Goal: Task Accomplishment & Management: Use online tool/utility

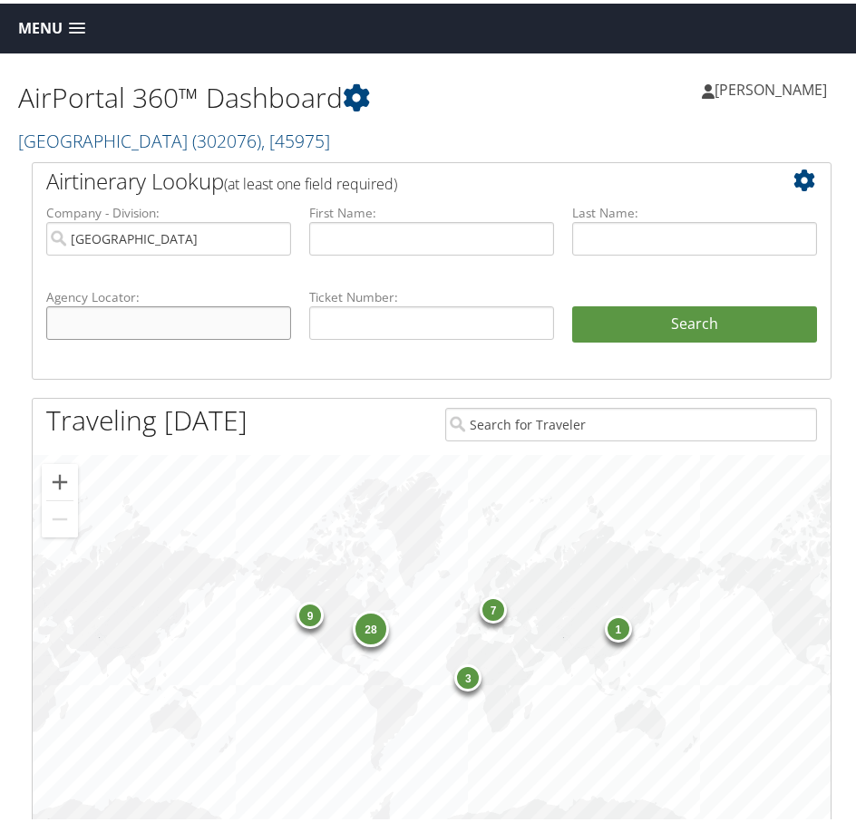
click at [158, 324] on input "text" at bounding box center [168, 320] width 245 height 34
paste input "D57XCH"
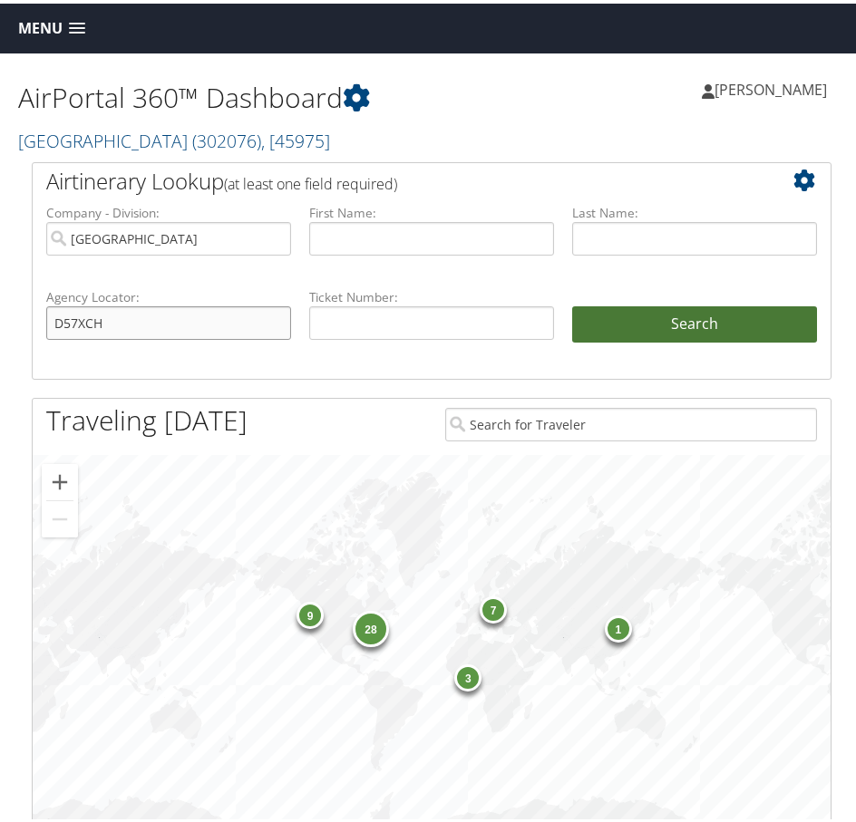
type input "D57XCH"
click at [701, 322] on button "Search" at bounding box center [694, 321] width 245 height 36
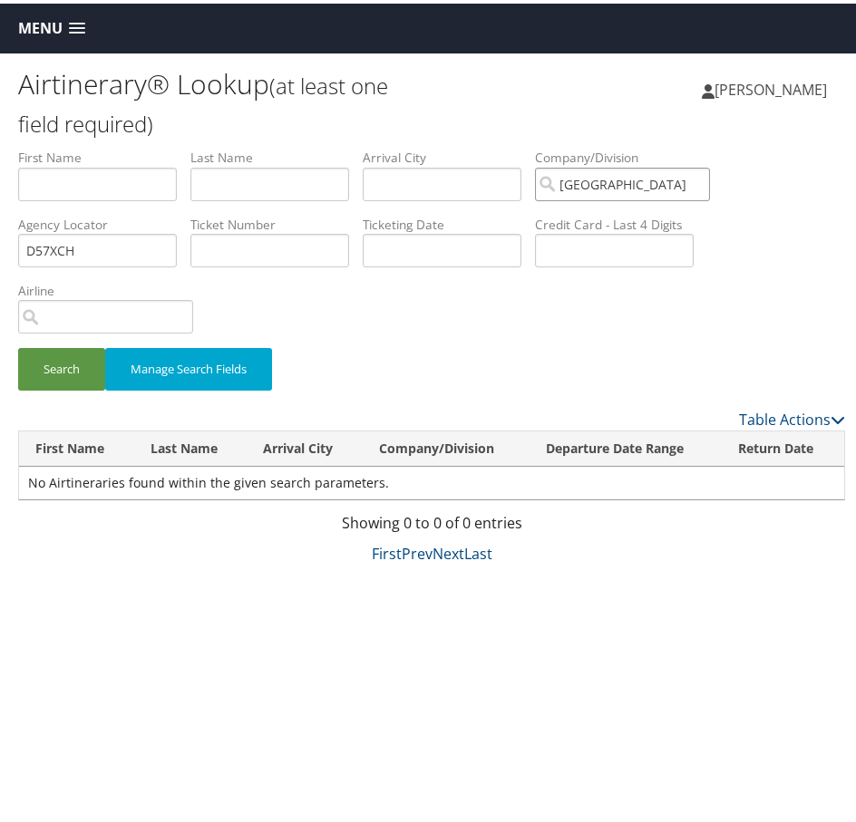
click at [710, 179] on input "[GEOGRAPHIC_DATA]" at bounding box center [622, 181] width 175 height 34
click at [59, 362] on button "Search" at bounding box center [61, 365] width 87 height 43
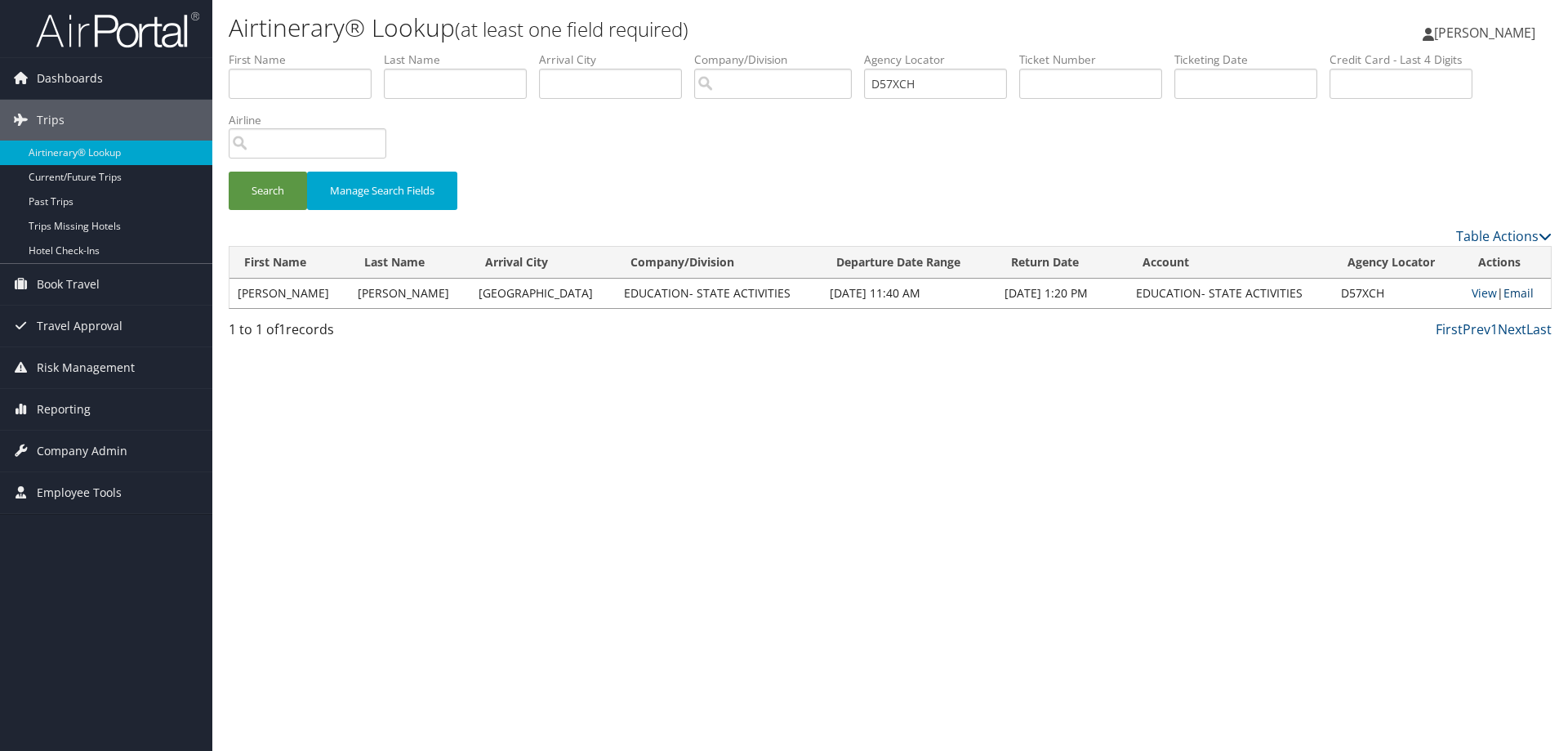
click at [770, 295] on link "Email" at bounding box center [1519, 292] width 31 height 15
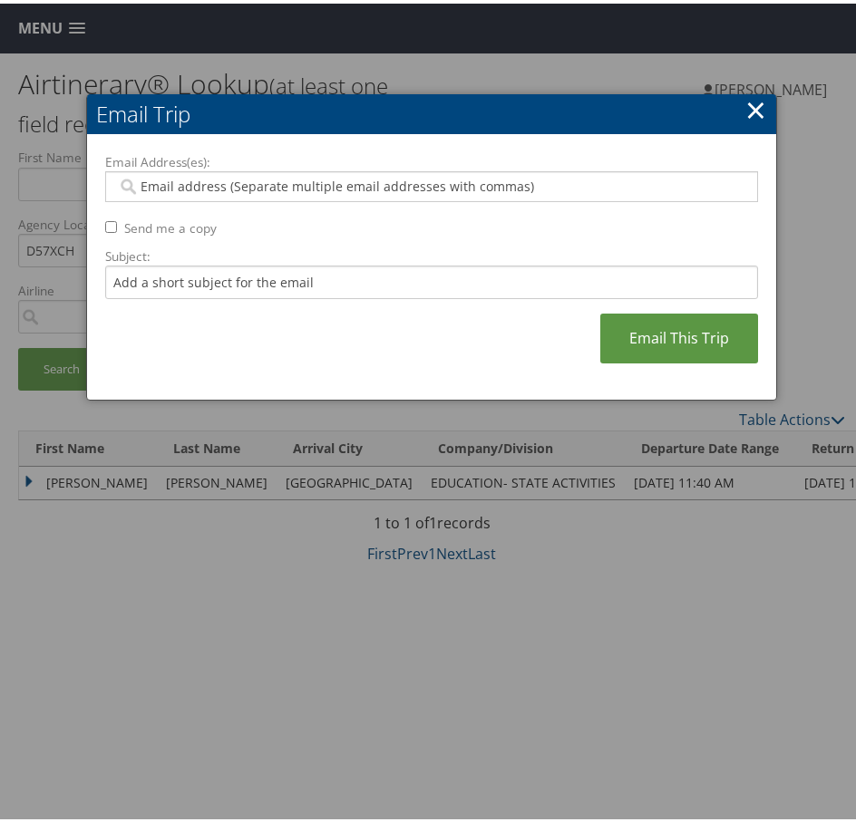
click at [170, 184] on input "Email Address(es):" at bounding box center [428, 183] width 622 height 18
paste input "[EMAIL_ADDRESS][DOMAIN_NAME]"
type input "[EMAIL_ADDRESS][DOMAIN_NAME]"
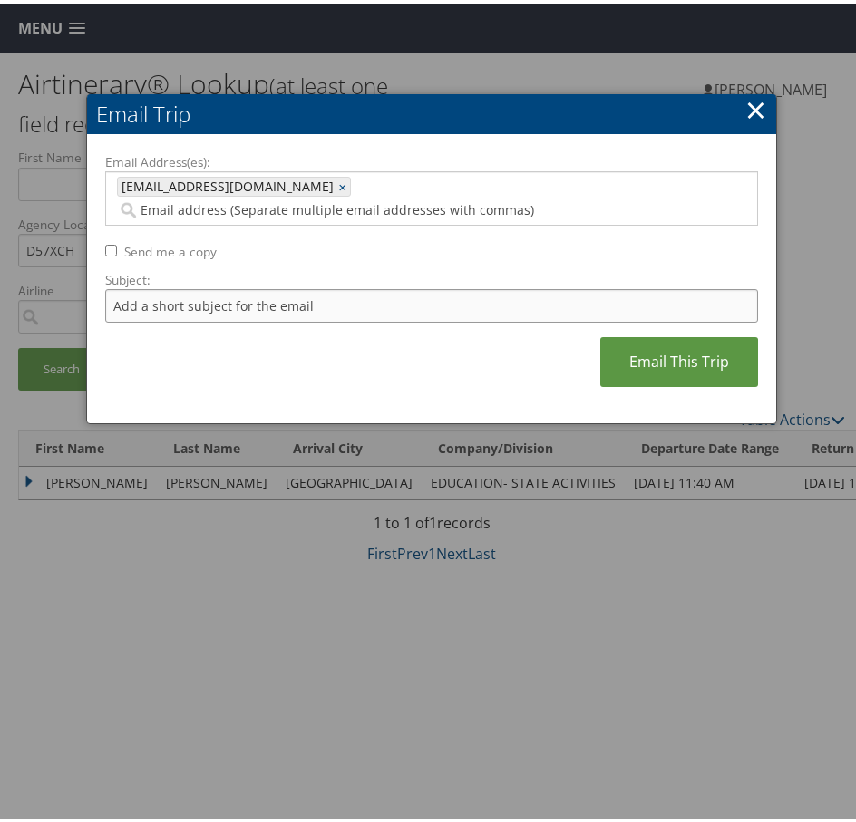
click at [197, 286] on input "Subject:" at bounding box center [431, 303] width 653 height 34
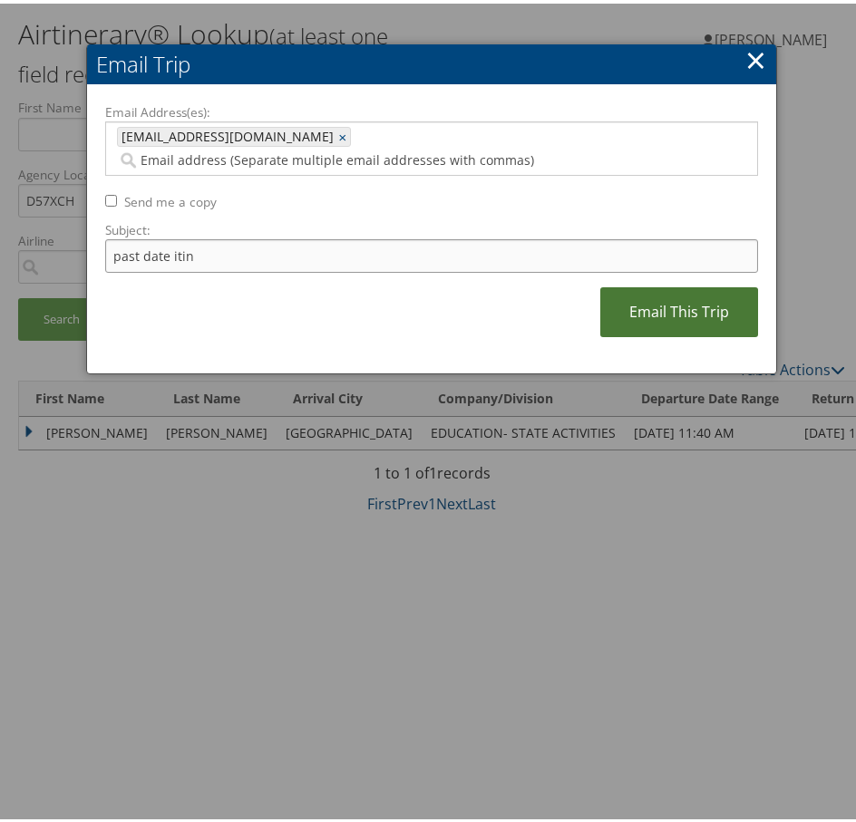
type input "past date itin"
click at [708, 284] on link "Email This Trip" at bounding box center [679, 309] width 158 height 50
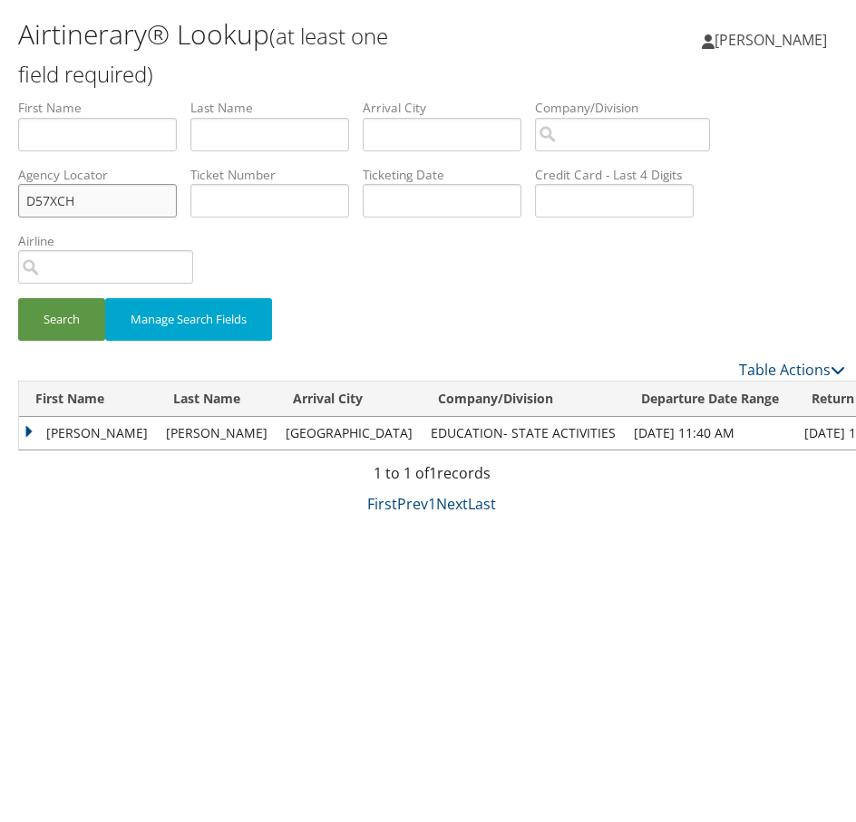
click at [111, 199] on input "D57XCH" at bounding box center [97, 197] width 159 height 34
drag, startPoint x: 119, startPoint y: 202, endPoint x: 16, endPoint y: 199, distance: 102.5
click at [18, 199] on form "First Name Last Name Departure City Arrival City Company/Division Airport/City …" at bounding box center [431, 225] width 827 height 260
paste input "d57v09"
type input "d57v09"
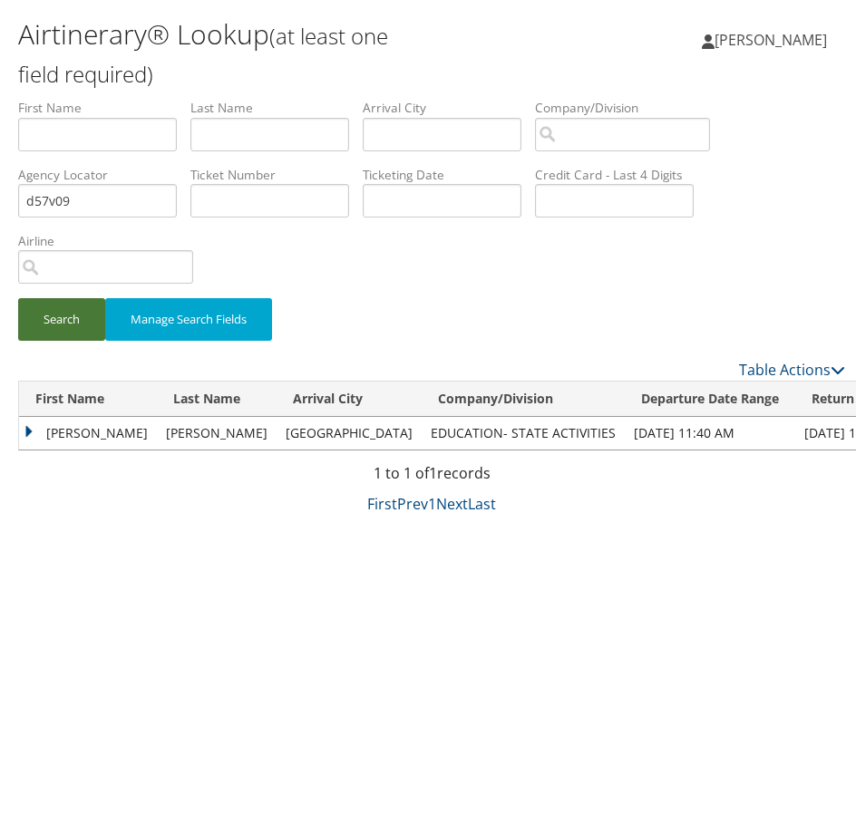
click at [86, 312] on button "Search" at bounding box center [61, 316] width 87 height 43
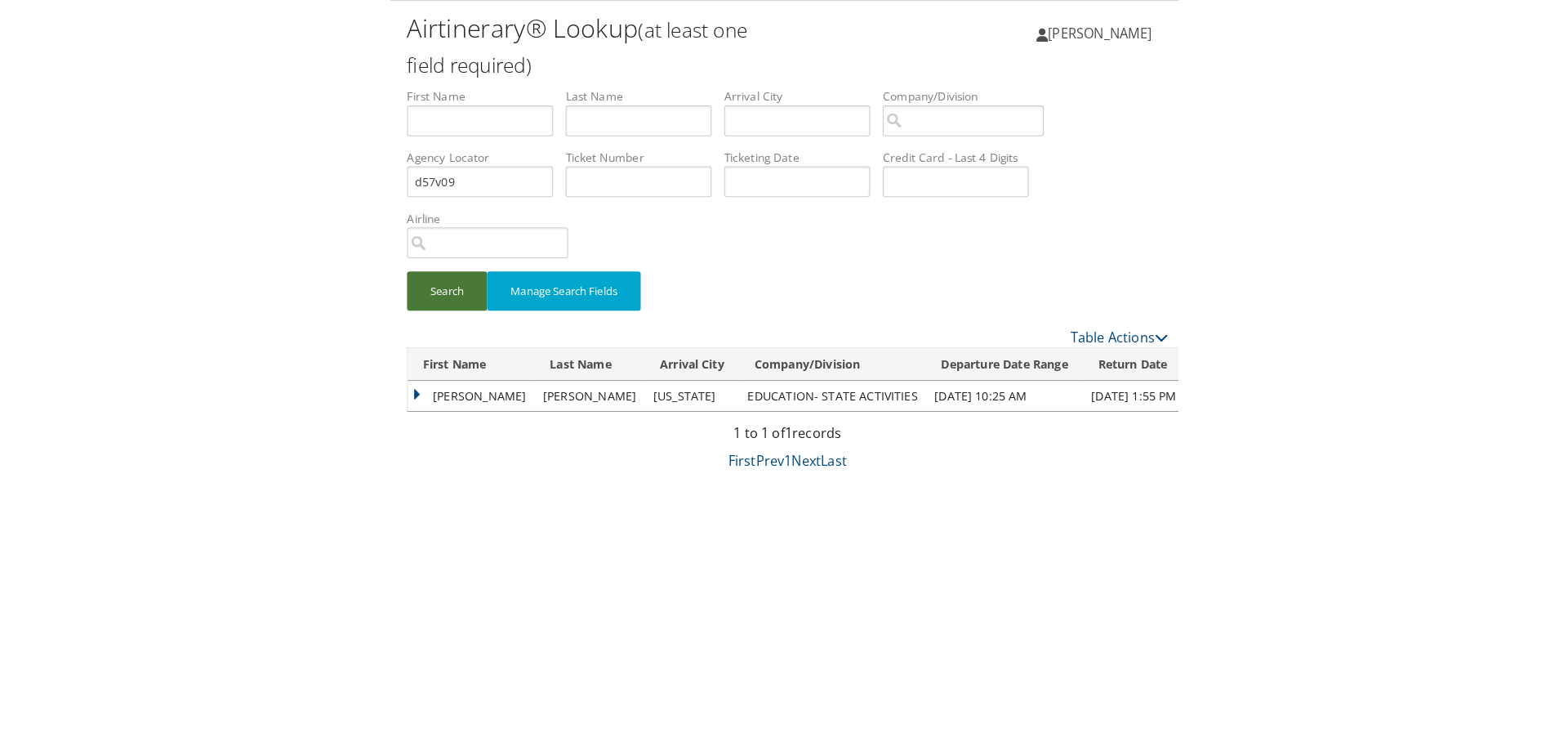
scroll to position [0, 0]
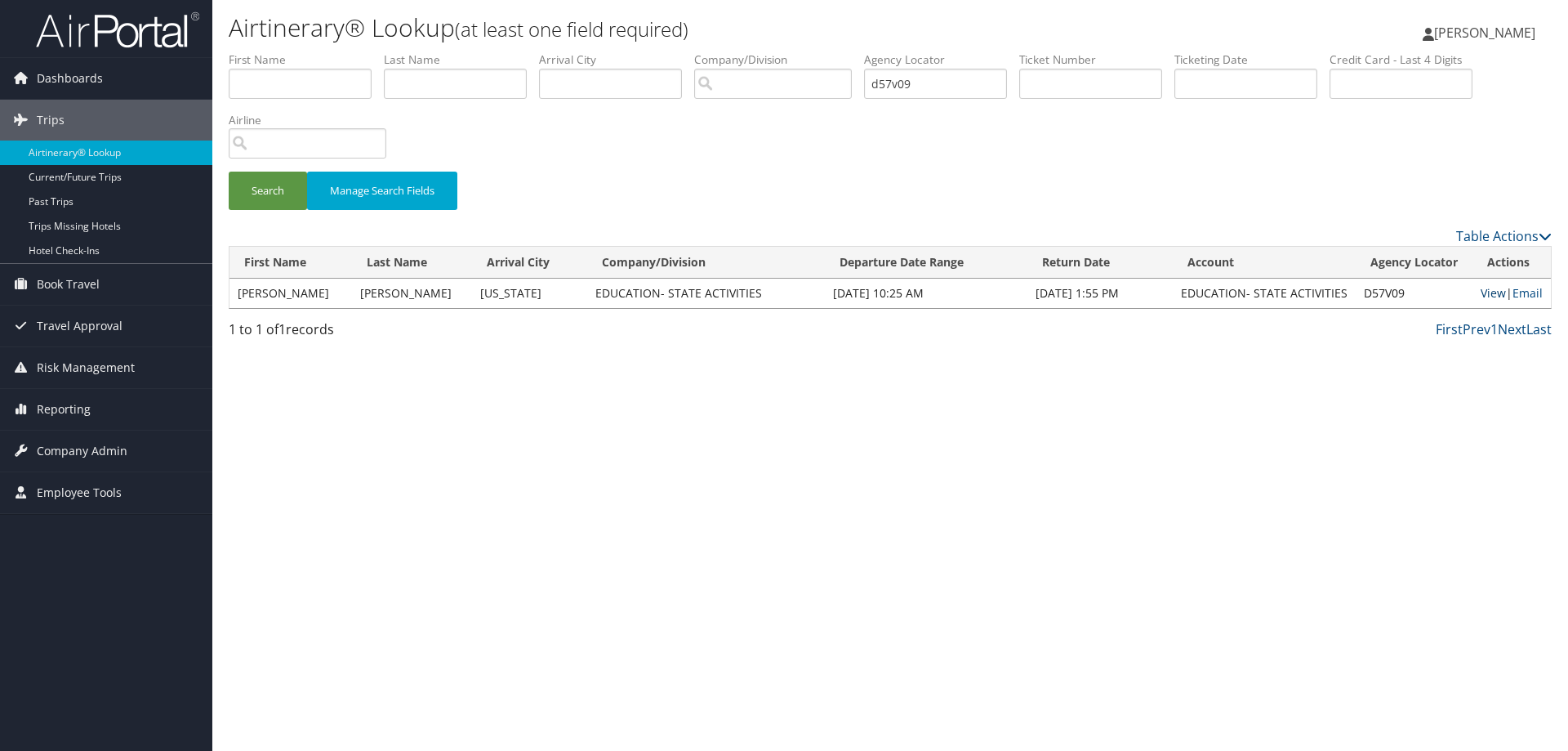
click at [770, 292] on link "View" at bounding box center [1493, 292] width 25 height 15
click at [770, 293] on link "Email" at bounding box center [1528, 292] width 31 height 15
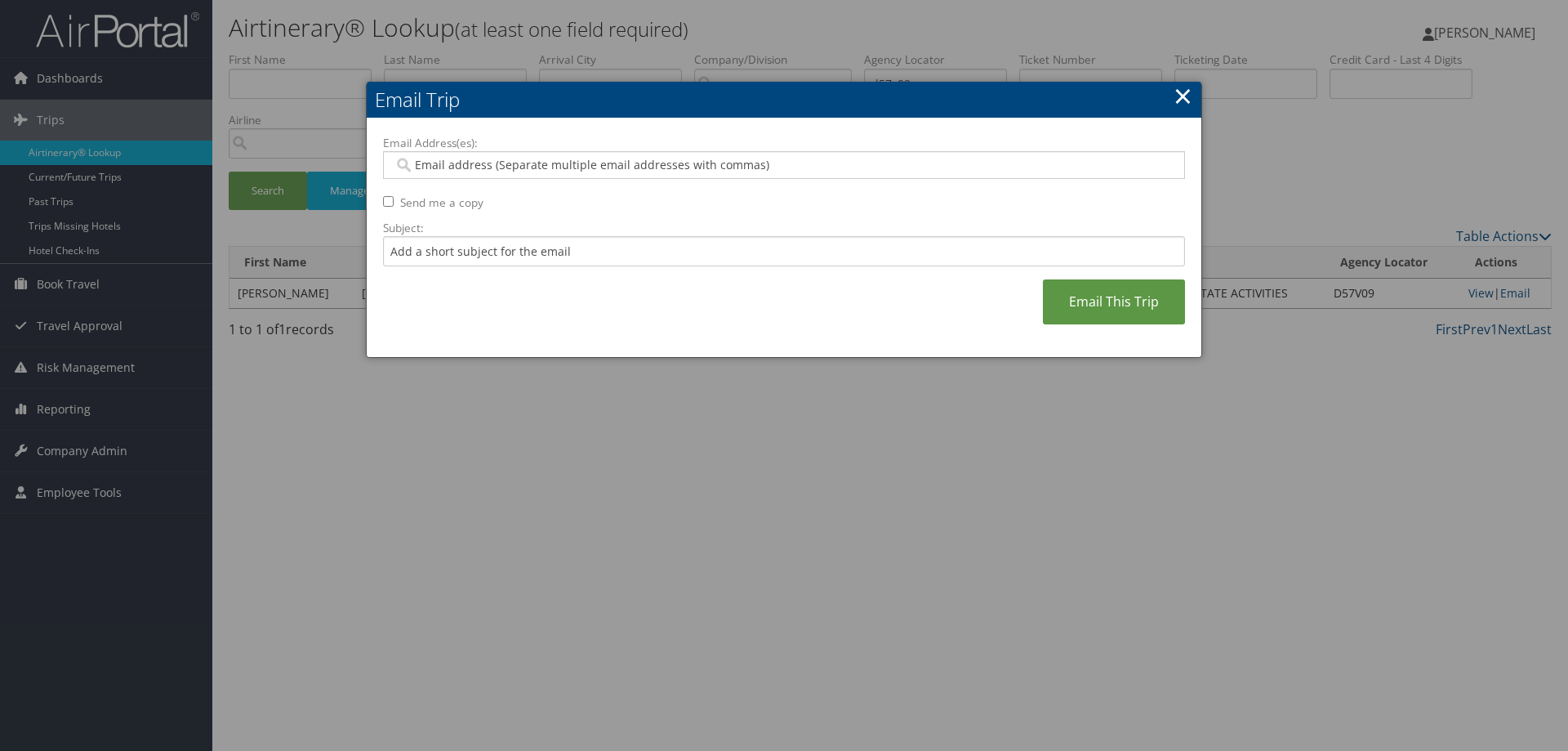
click at [566, 163] on input "Email Address(es):" at bounding box center [784, 165] width 780 height 16
paste input "d57v09"
type input "d"
click at [634, 162] on input "Email Address(es):" at bounding box center [784, 165] width 780 height 16
paste input "[EMAIL_ADDRESS][DOMAIN_NAME]"
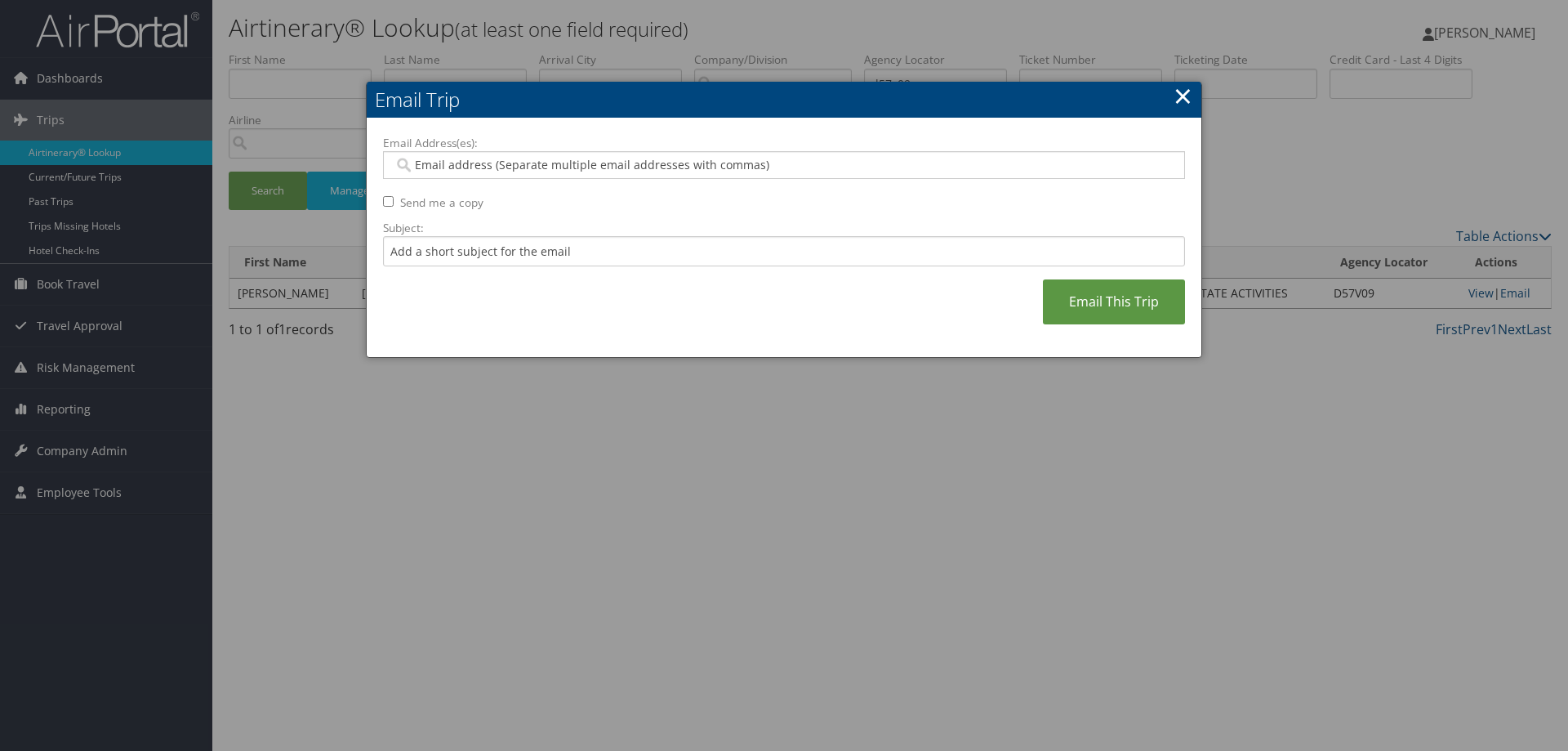
type input "[EMAIL_ADDRESS][DOMAIN_NAME]"
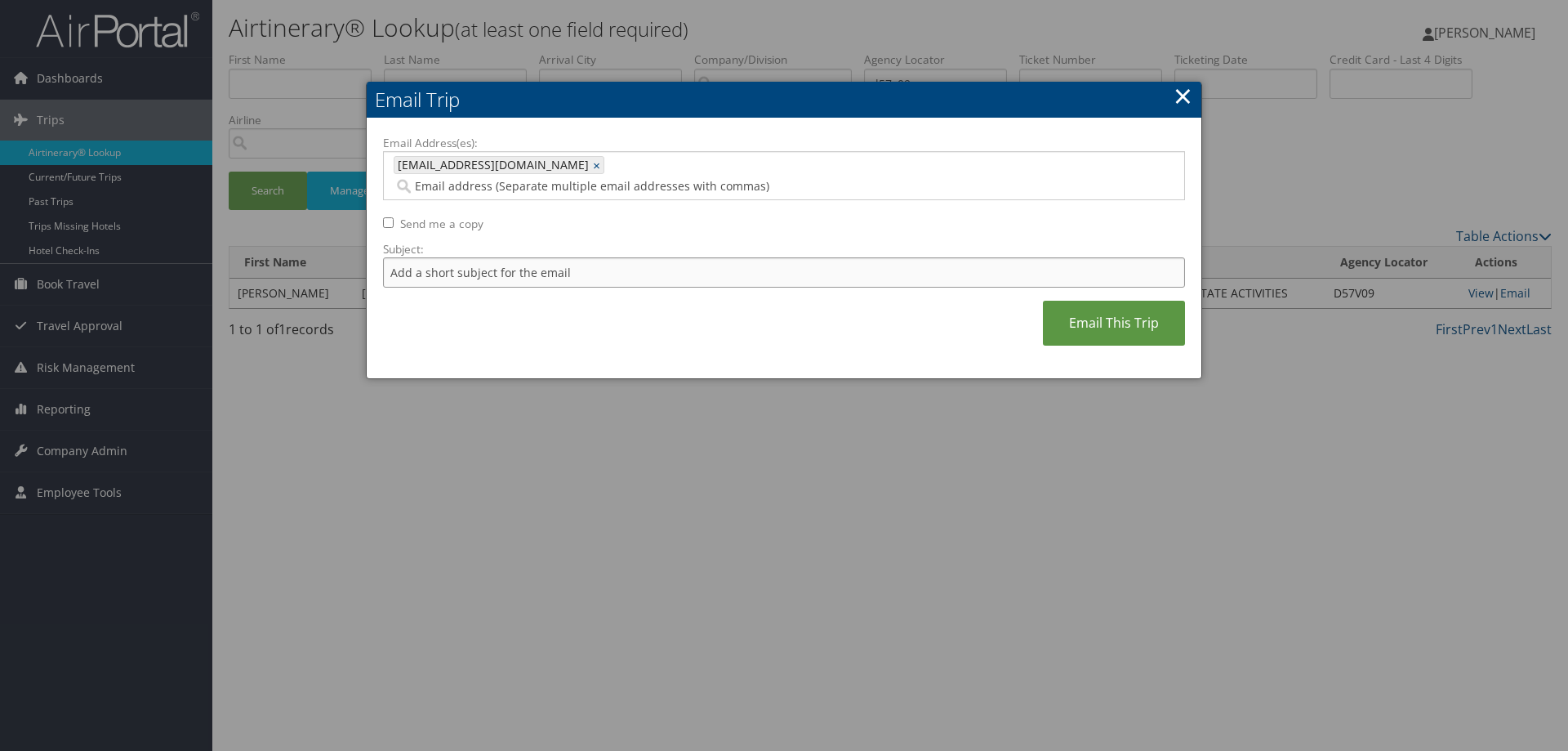
click at [587, 258] on input "Subject:" at bounding box center [784, 273] width 802 height 31
type input "past date itin"
click at [770, 304] on link "Email This Trip" at bounding box center [1115, 324] width 142 height 45
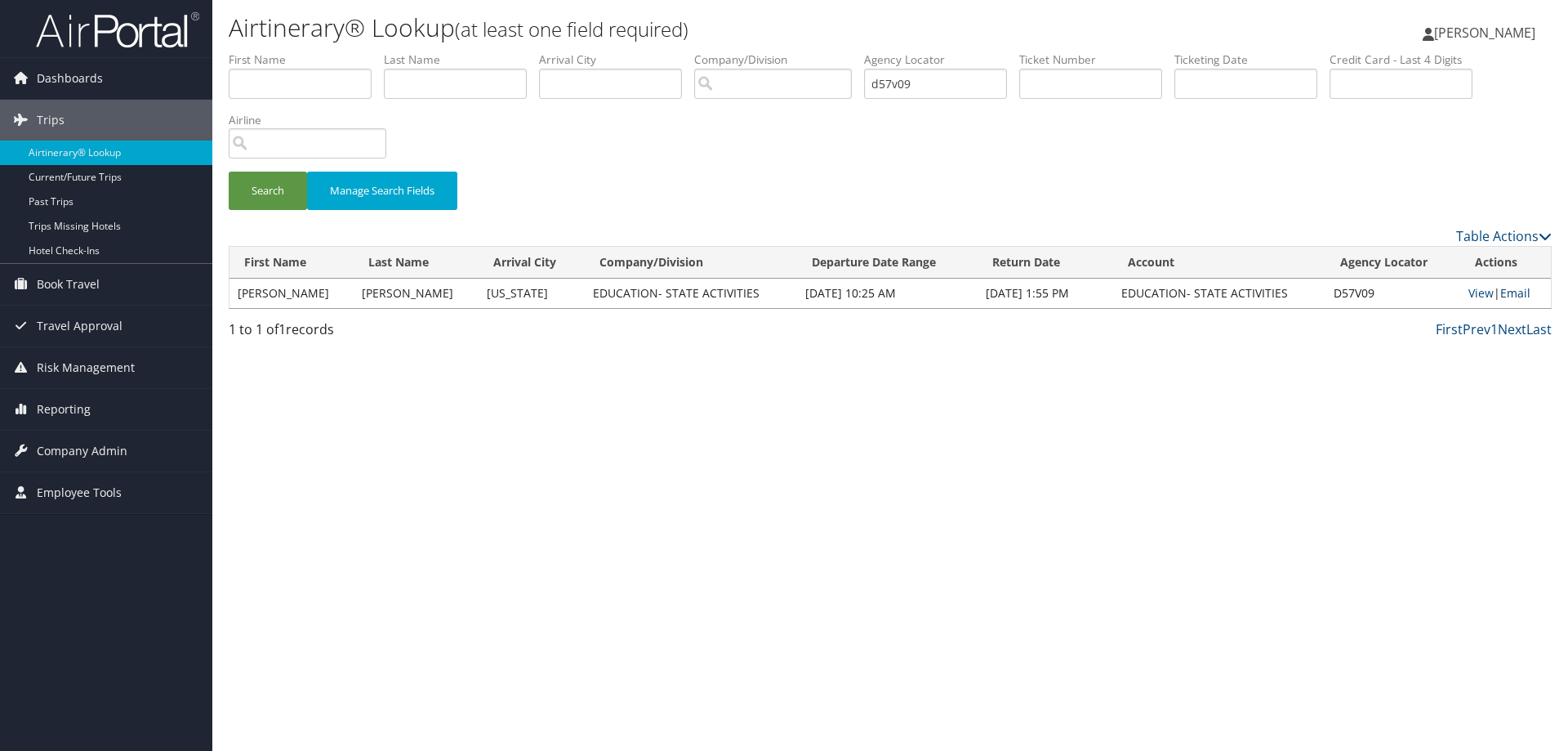
click at [770, 290] on link "Email" at bounding box center [1516, 292] width 31 height 15
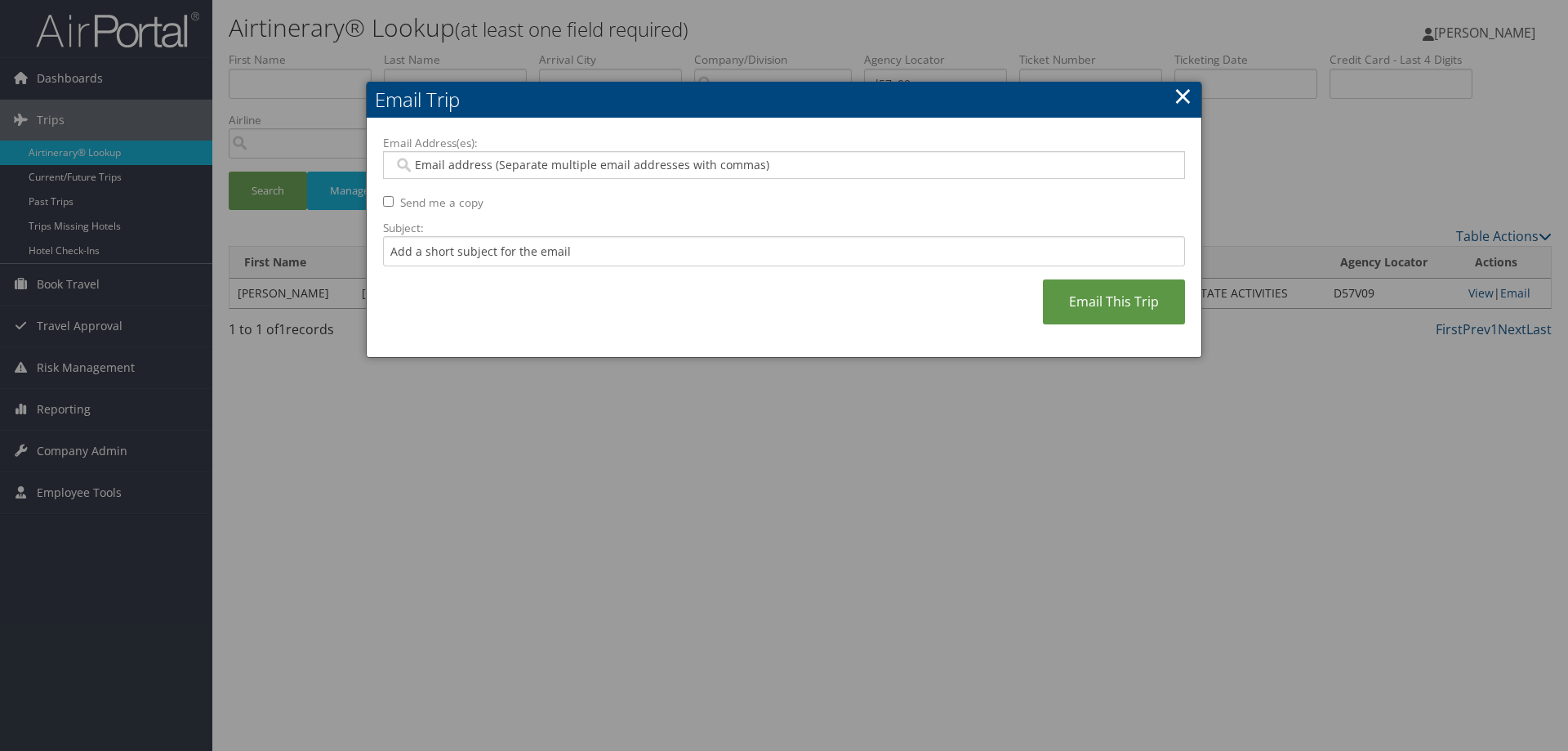
click at [570, 169] on input "Email Address(es):" at bounding box center [784, 165] width 780 height 16
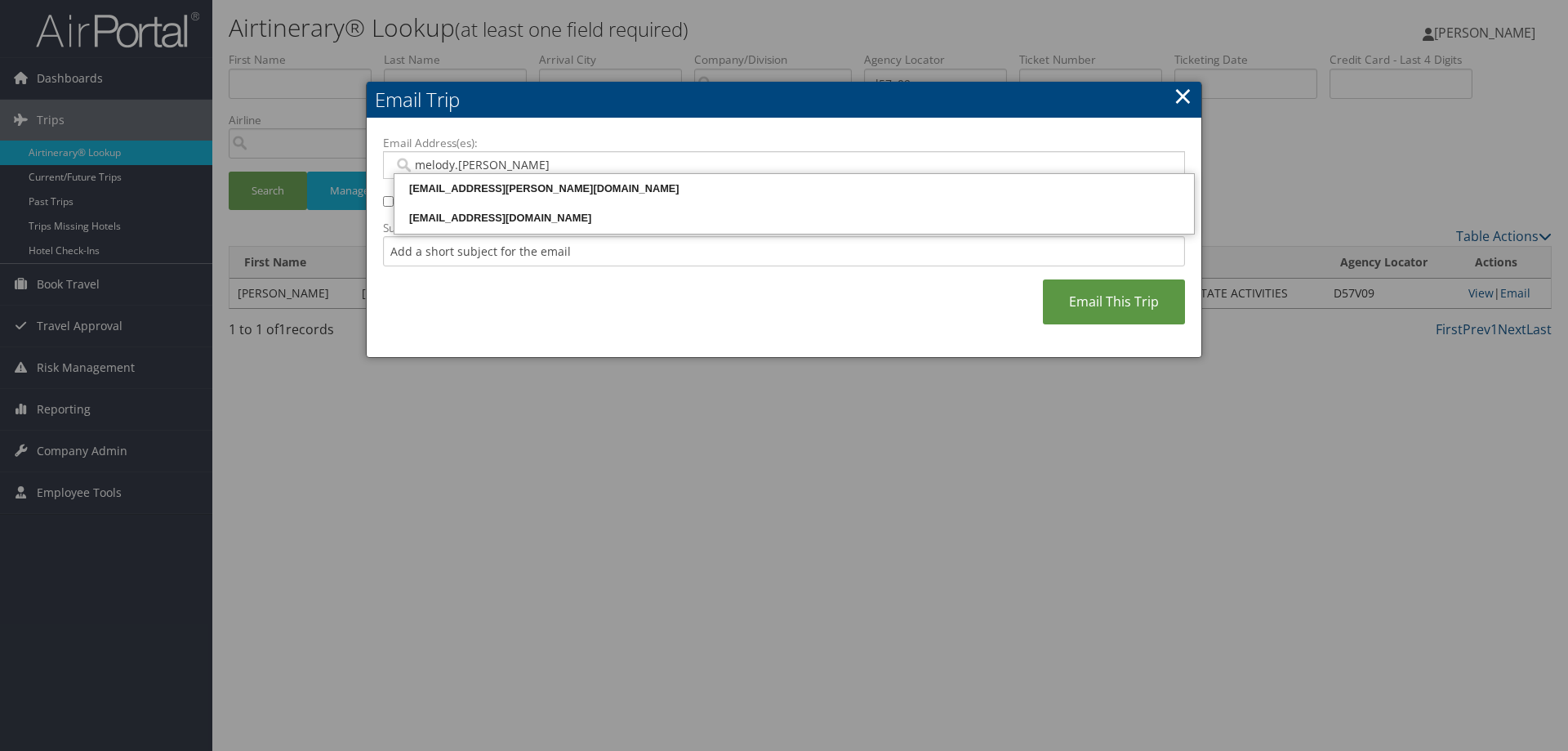
type input "melody.[PERSON_NAME]"
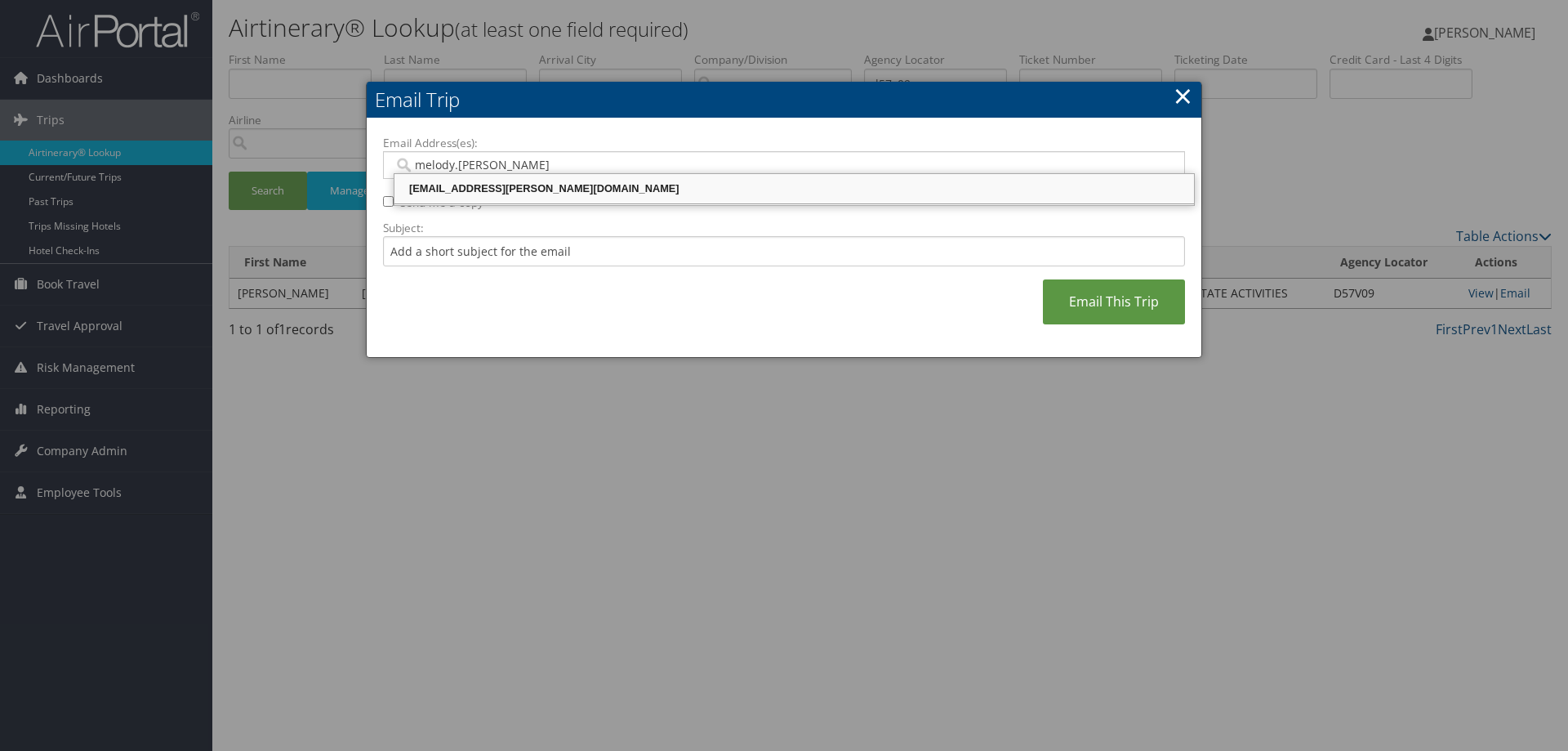
click at [596, 186] on div "[EMAIL_ADDRESS][PERSON_NAME][DOMAIN_NAME]" at bounding box center [795, 188] width 795 height 16
type input "[EMAIL_ADDRESS][PERSON_NAME][DOMAIN_NAME]"
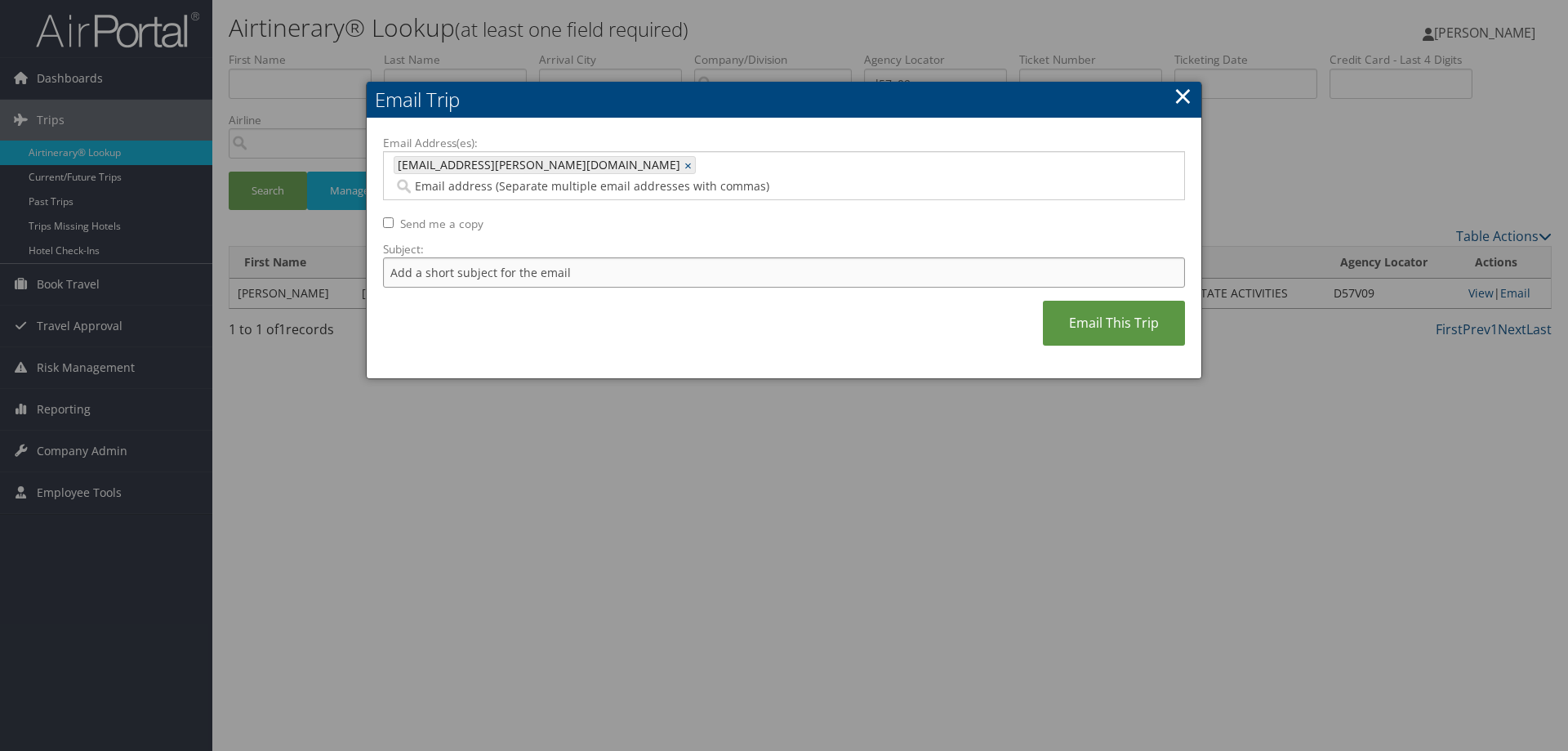
click at [589, 258] on input "Subject:" at bounding box center [784, 273] width 802 height 31
click at [770, 308] on link "Email This Trip" at bounding box center [1115, 324] width 142 height 45
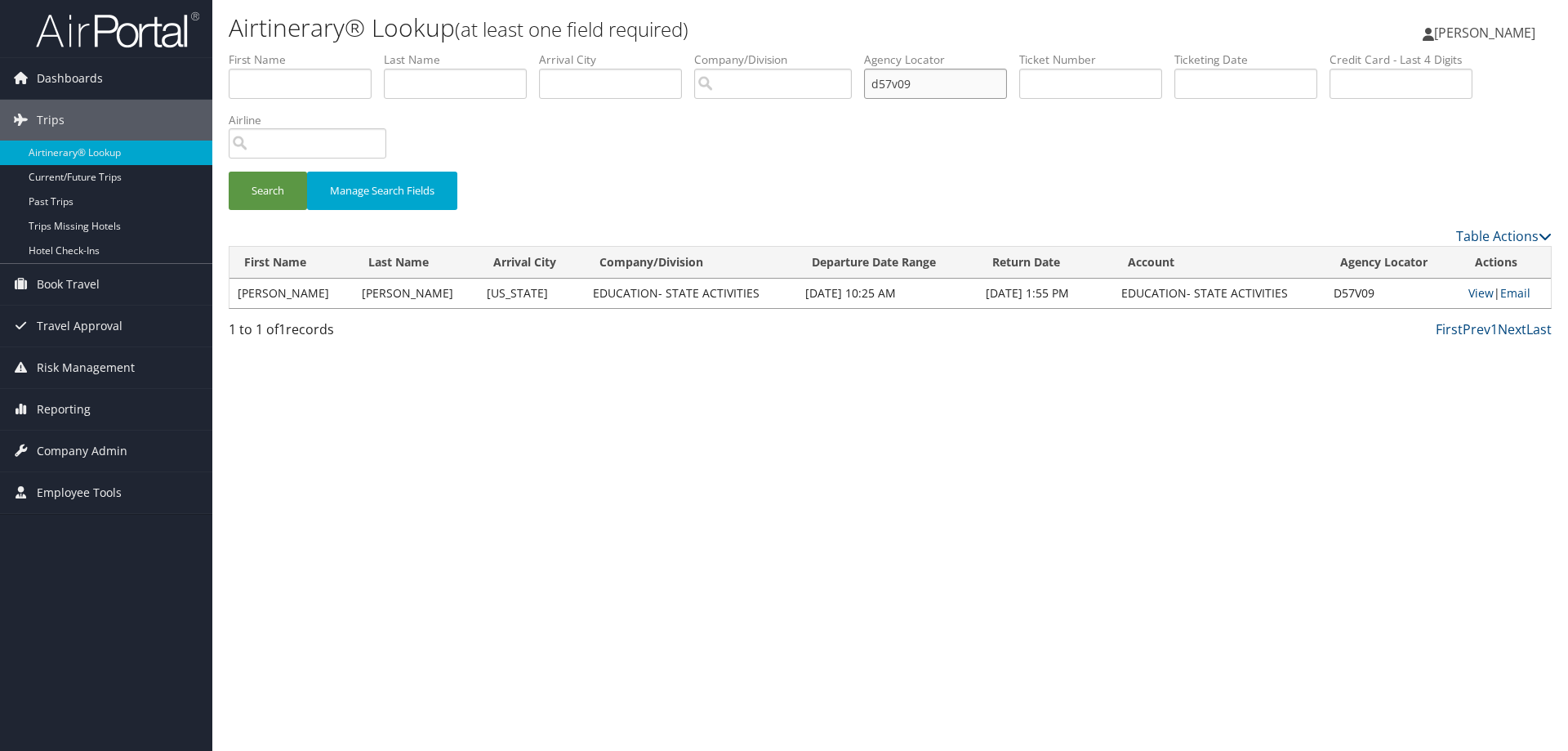
drag, startPoint x: 935, startPoint y: 79, endPoint x: 856, endPoint y: 84, distance: 79.2
click at [770, 51] on ul "First Name Last Name Departure City Arrival City Company/Division Airport/City …" at bounding box center [890, 51] width 1324 height 0
type input "d57xch"
click at [244, 189] on button "Search" at bounding box center [268, 190] width 78 height 39
click at [770, 295] on link "Email" at bounding box center [1519, 292] width 31 height 15
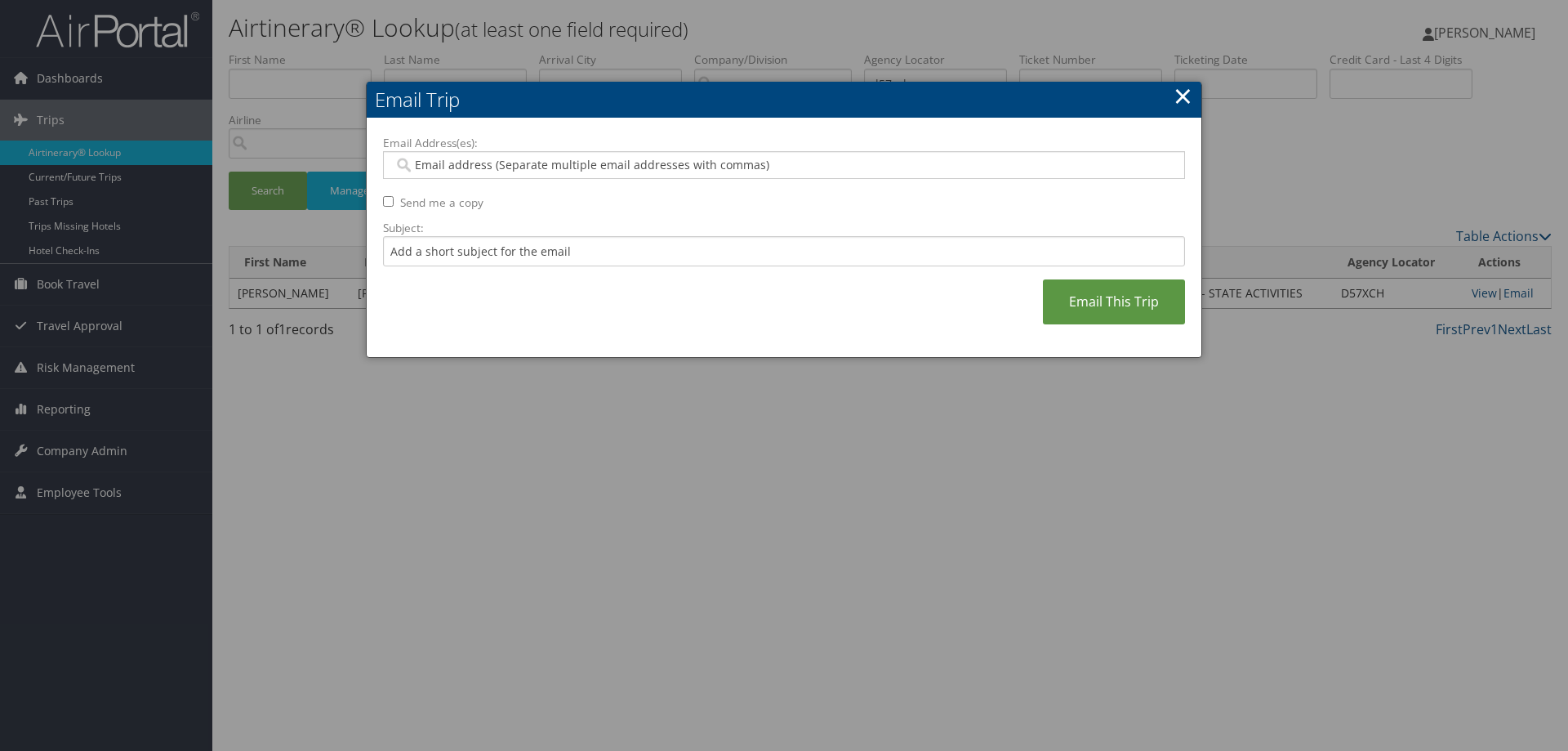
click at [507, 166] on input "Email Address(es):" at bounding box center [784, 165] width 780 height 16
paste input "[EMAIL_ADDRESS][DOMAIN_NAME]"
type input "[EMAIL_ADDRESS][DOMAIN_NAME]"
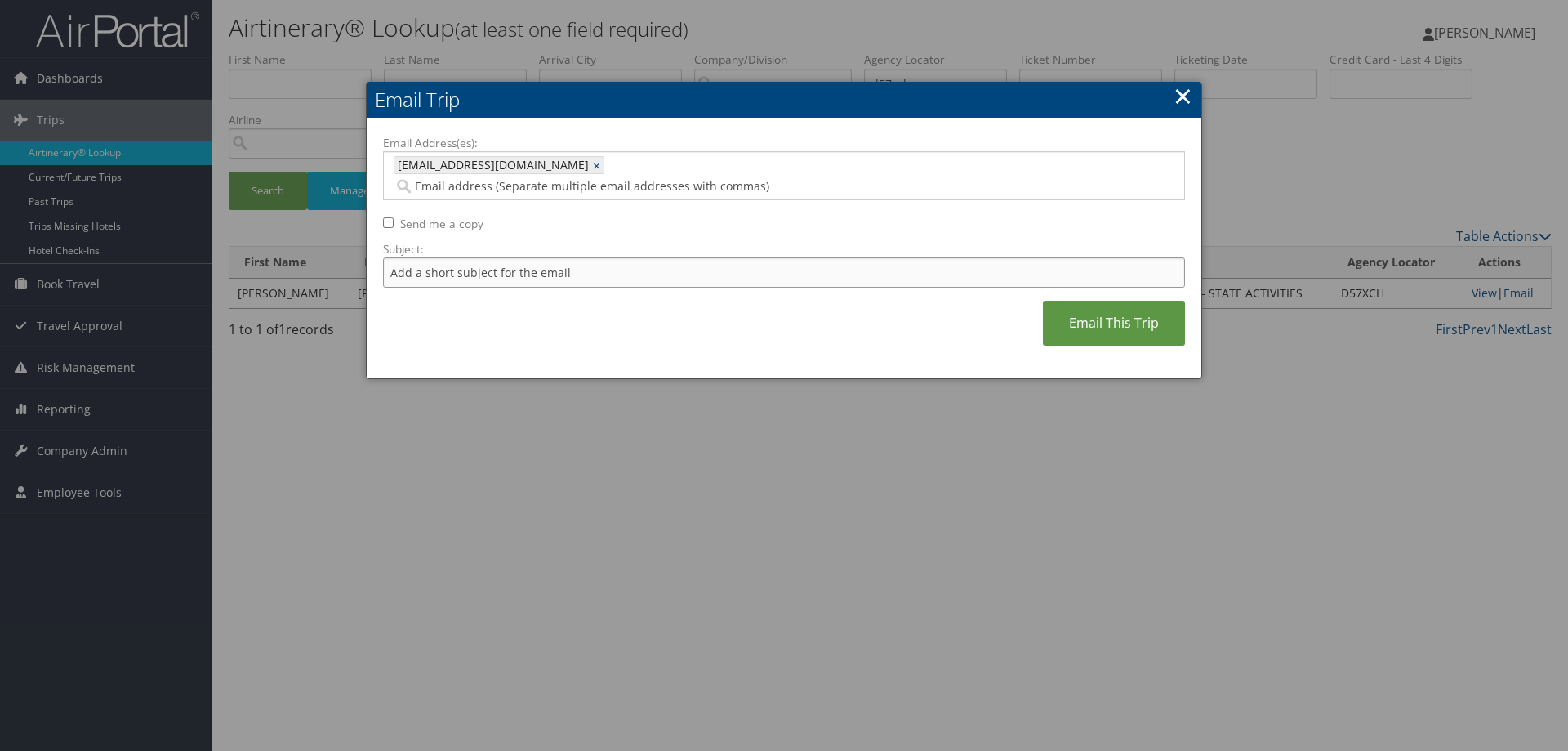
click at [476, 258] on input "Subject:" at bounding box center [784, 273] width 802 height 31
type input "past date"
click at [542, 179] on input "Email Address(es):" at bounding box center [714, 187] width 640 height 16
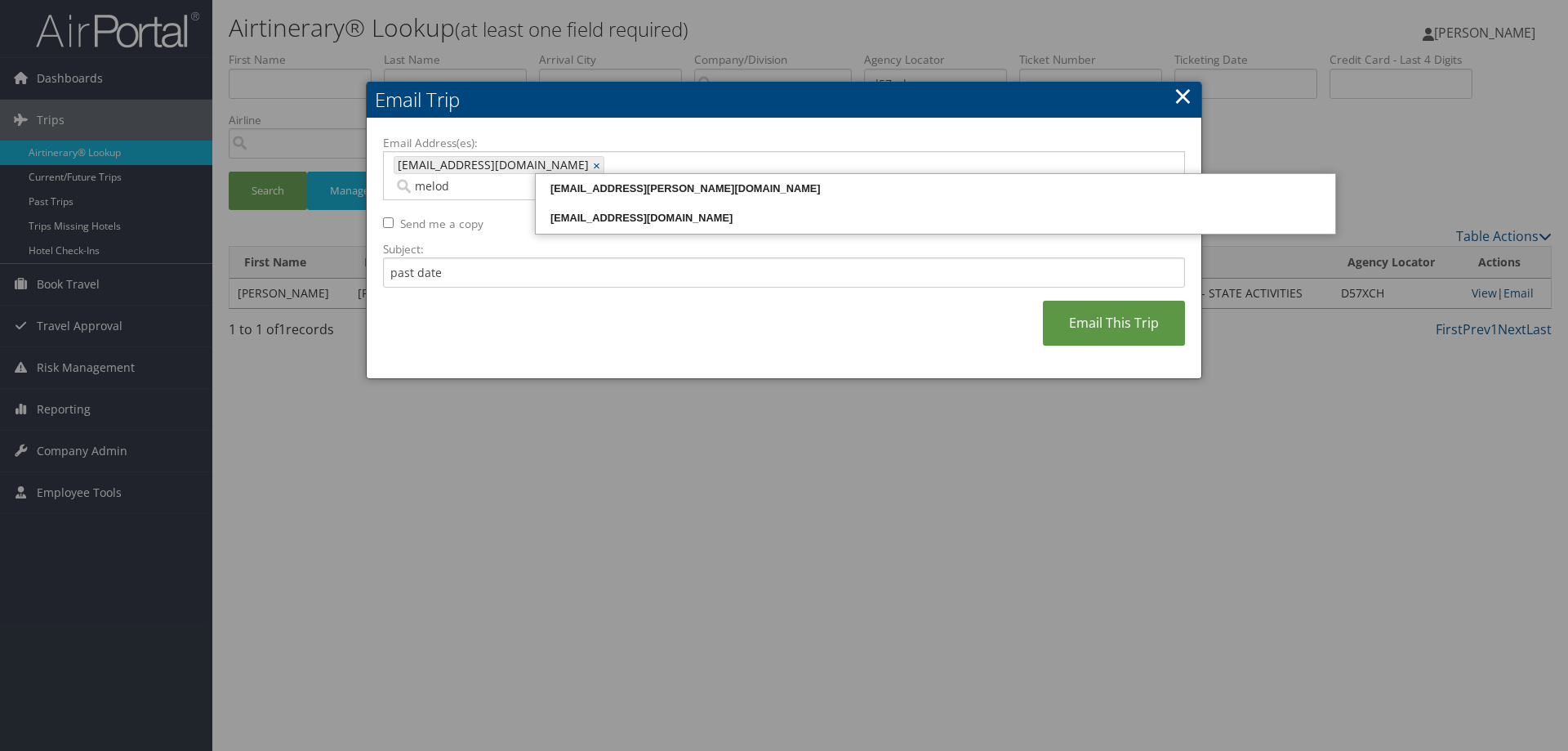
type input "melody"
click at [667, 188] on div "[EMAIL_ADDRESS][PERSON_NAME][DOMAIN_NAME]" at bounding box center [935, 188] width 795 height 16
type input "[EMAIL_ADDRESS][DOMAIN_NAME], [DOMAIN_NAME][EMAIL_ADDRESS][PERSON_NAME][DOMAIN_…"
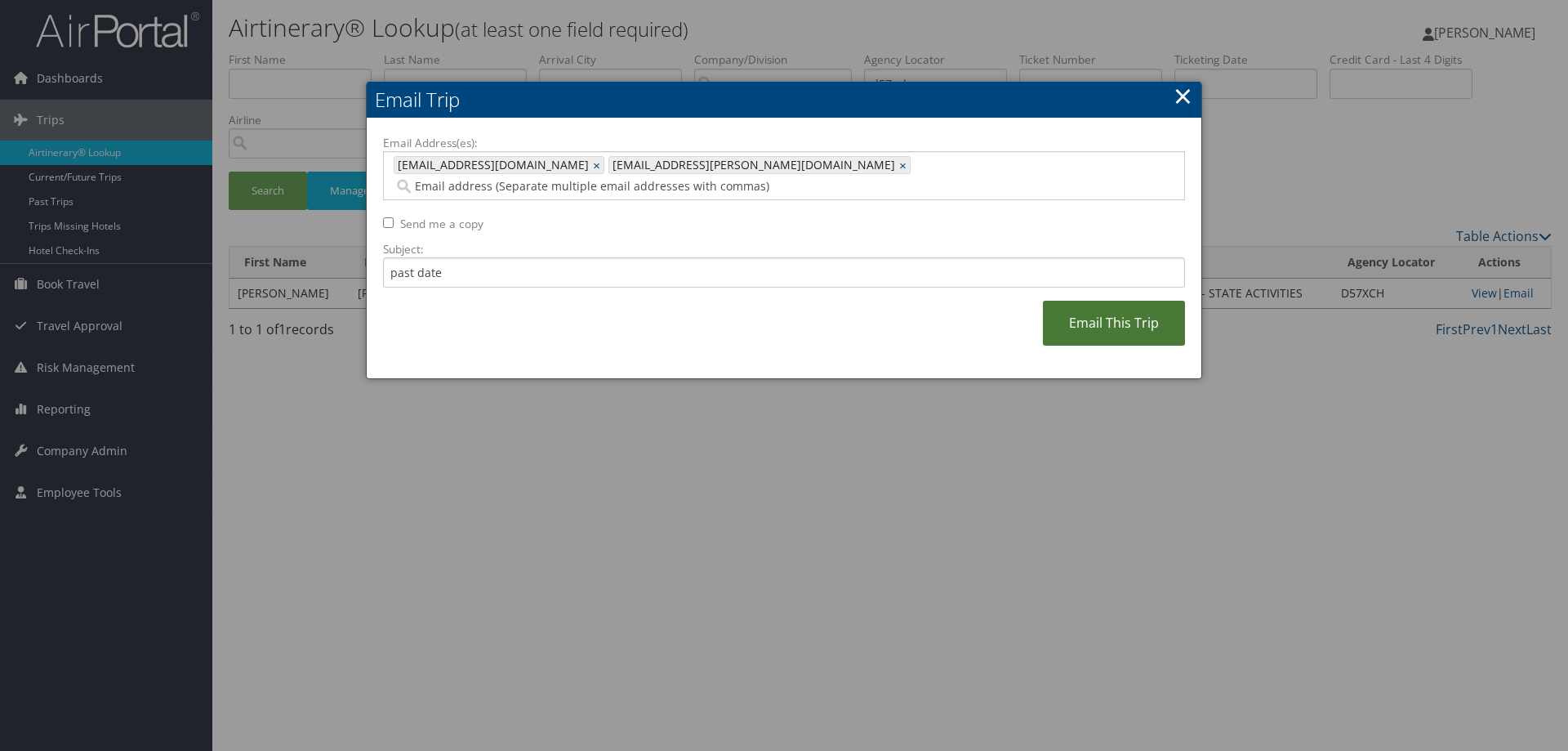
click at [770, 301] on link "Email This Trip" at bounding box center [1115, 324] width 142 height 45
